Goal: Task Accomplishment & Management: Use online tool/utility

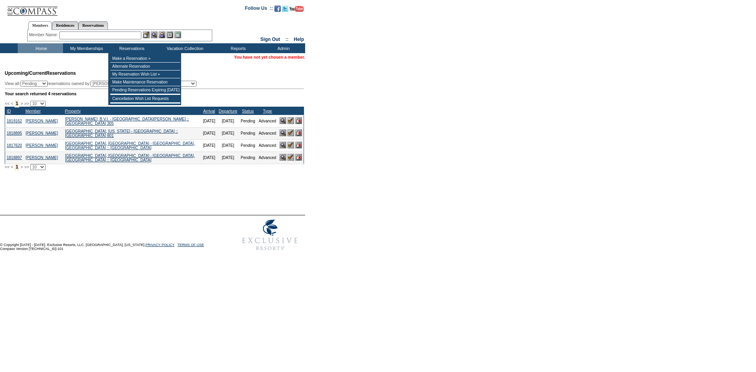
click at [123, 37] on input "text" at bounding box center [100, 36] width 82 height 8
paste input "[PERSON_NAME]"
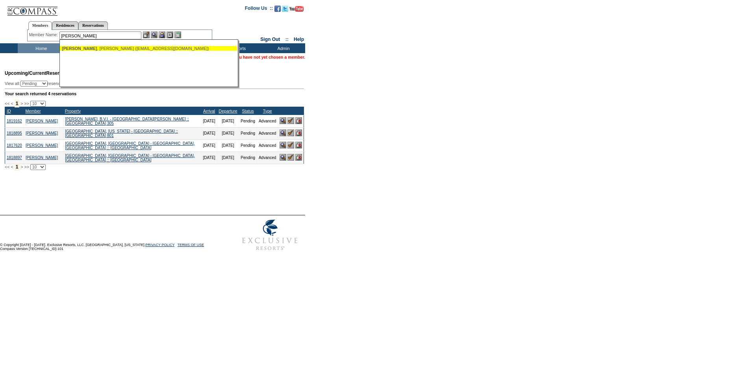
click at [120, 49] on div "[PERSON_NAME] ([EMAIL_ADDRESS][DOMAIN_NAME])" at bounding box center [148, 48] width 173 height 5
type input "[PERSON_NAME] ([EMAIL_ADDRESS][DOMAIN_NAME])"
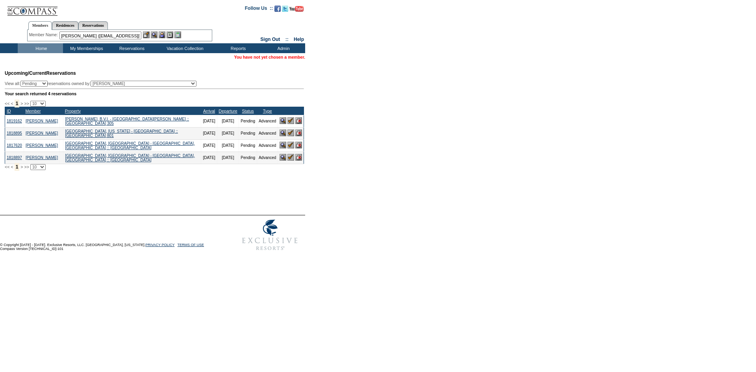
click at [161, 36] on img at bounding box center [162, 35] width 7 height 7
click at [155, 35] on img at bounding box center [154, 35] width 7 height 7
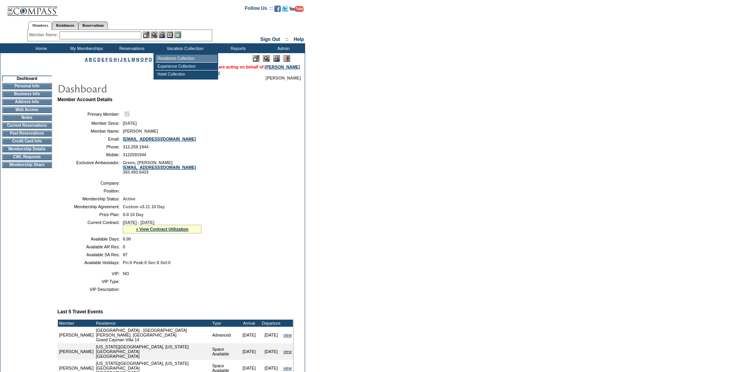
click at [195, 56] on td "Residence Collection" at bounding box center [187, 59] width 62 height 8
